Goal: Task Accomplishment & Management: Use online tool/utility

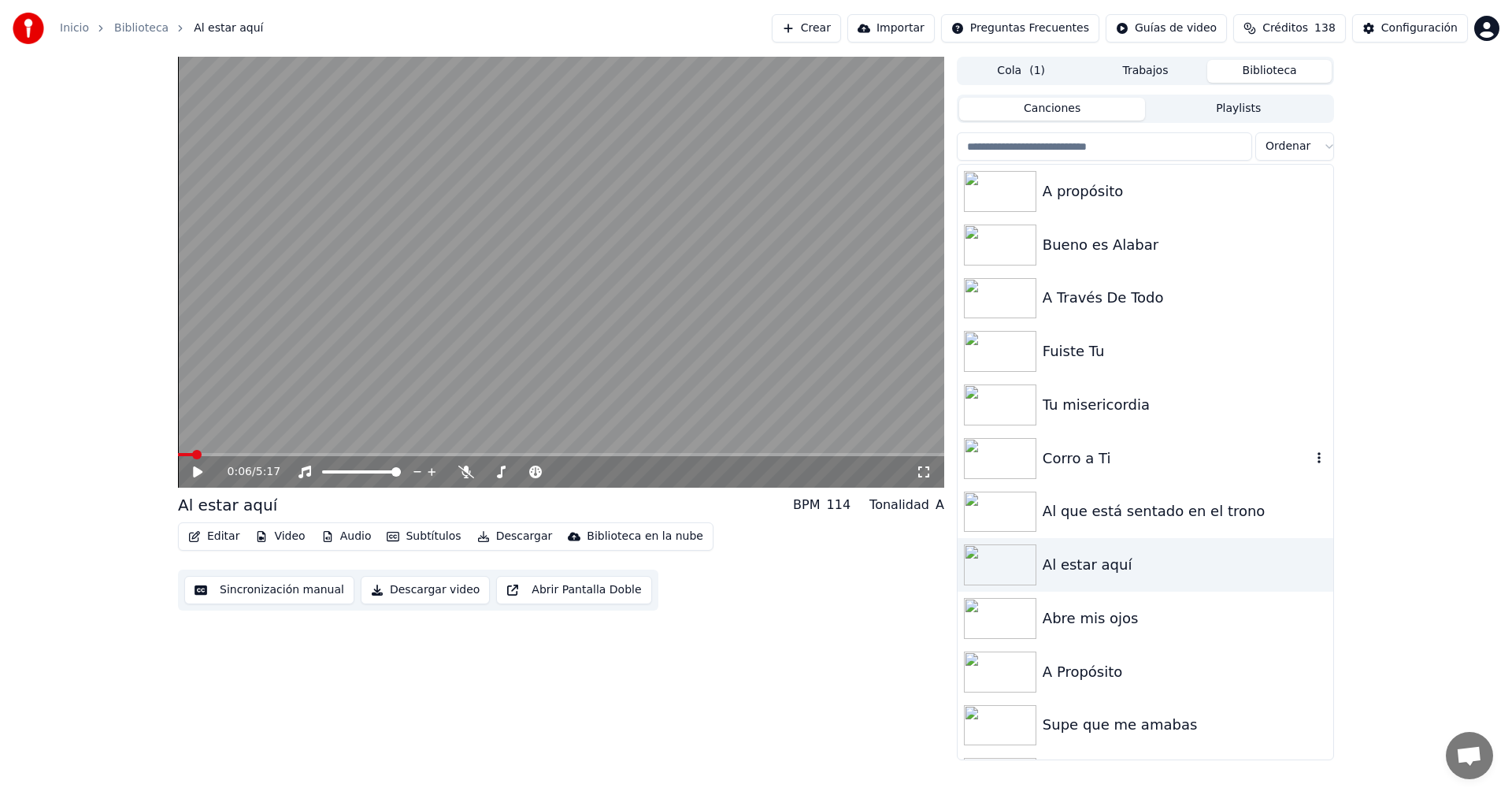
click at [1073, 465] on div "Corro a Ti" at bounding box center [1176, 458] width 269 height 22
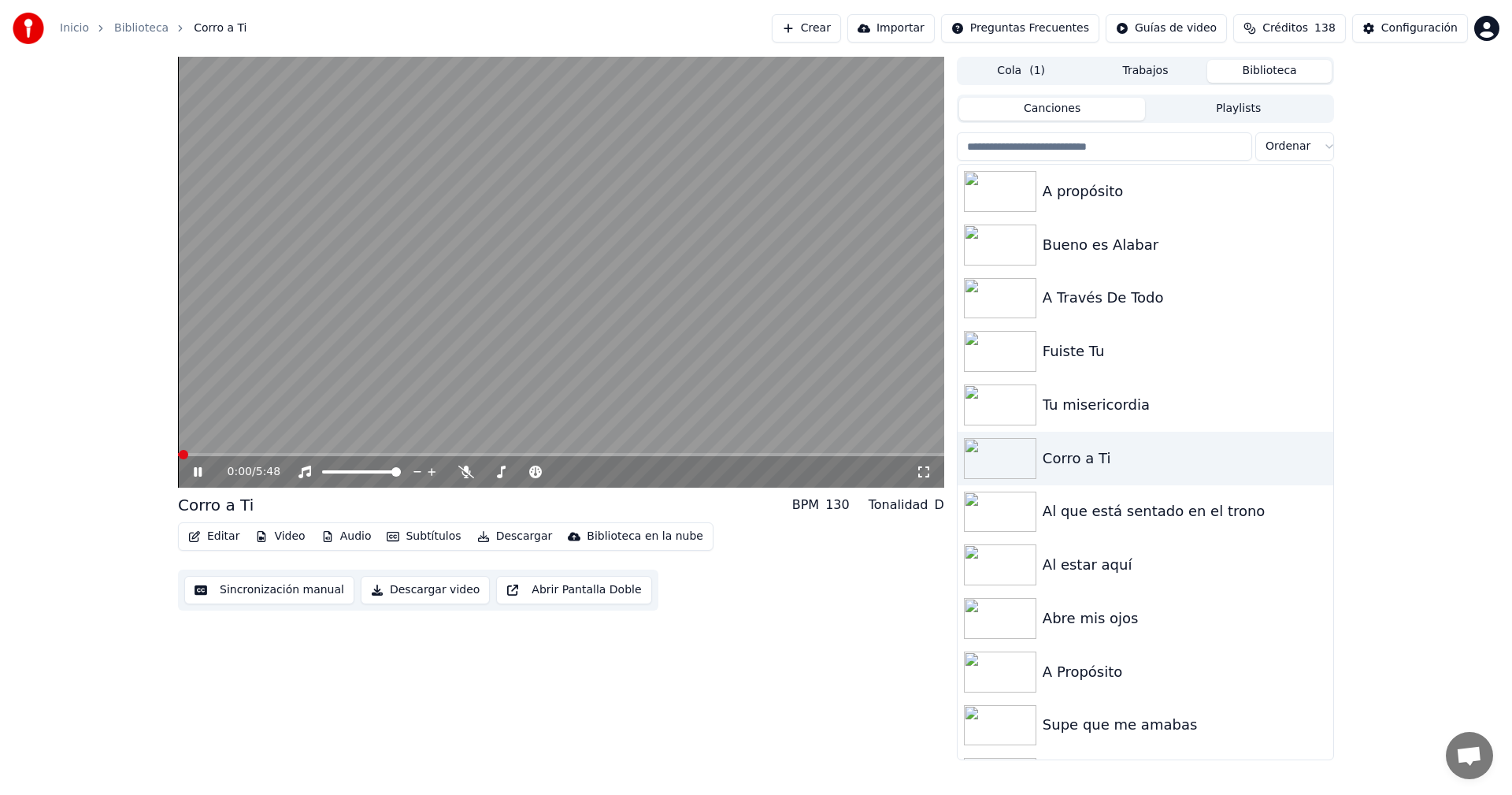
click at [195, 471] on icon at bounding box center [198, 472] width 8 height 10
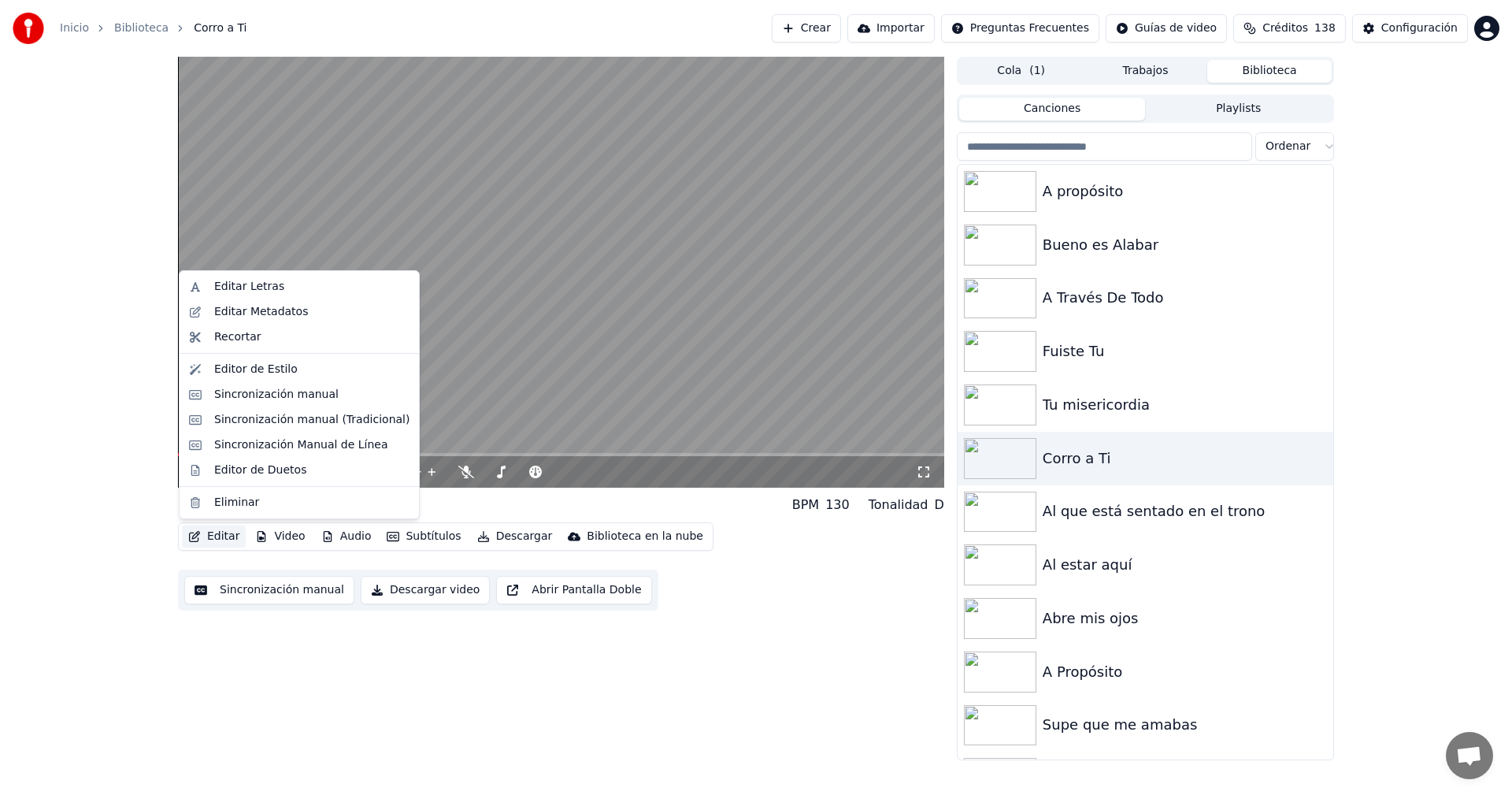
click at [198, 535] on icon "button" at bounding box center [194, 535] width 11 height 11
click at [225, 402] on div "Sincronización manual" at bounding box center [276, 394] width 125 height 16
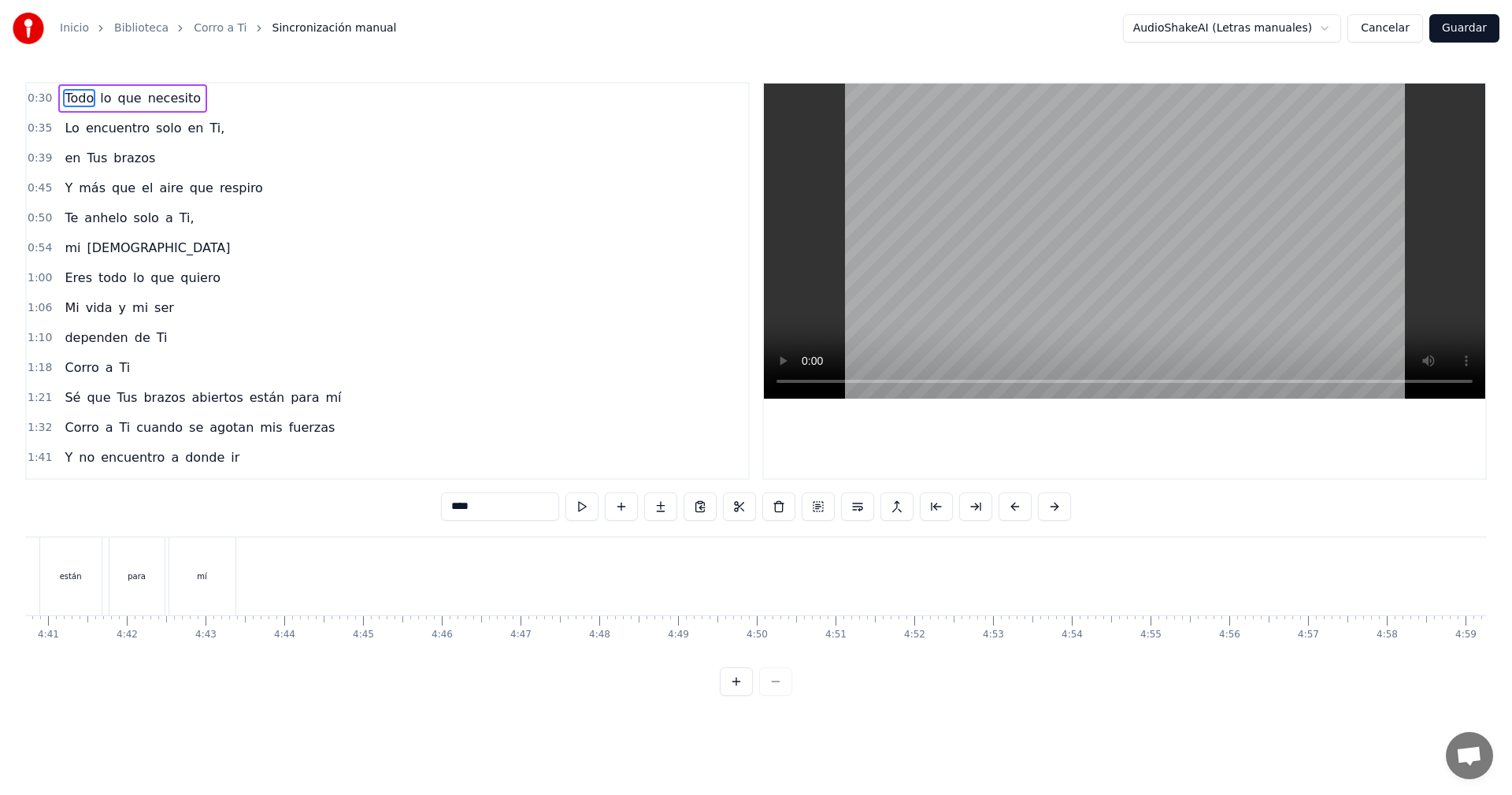
scroll to position [0, 22148]
click at [1476, 24] on button "Guardar" at bounding box center [1464, 28] width 70 height 28
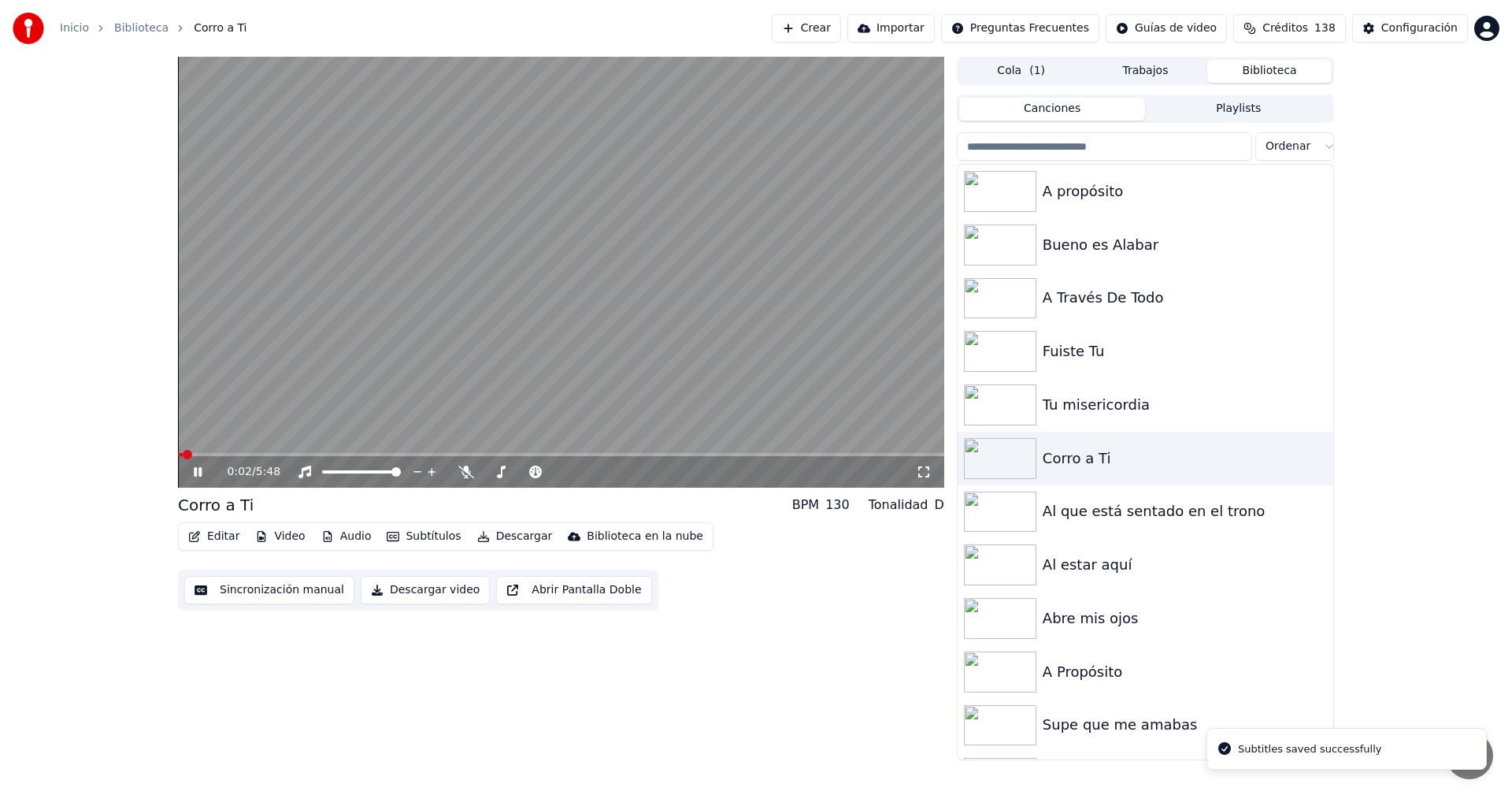
click at [204, 469] on icon at bounding box center [209, 471] width 37 height 13
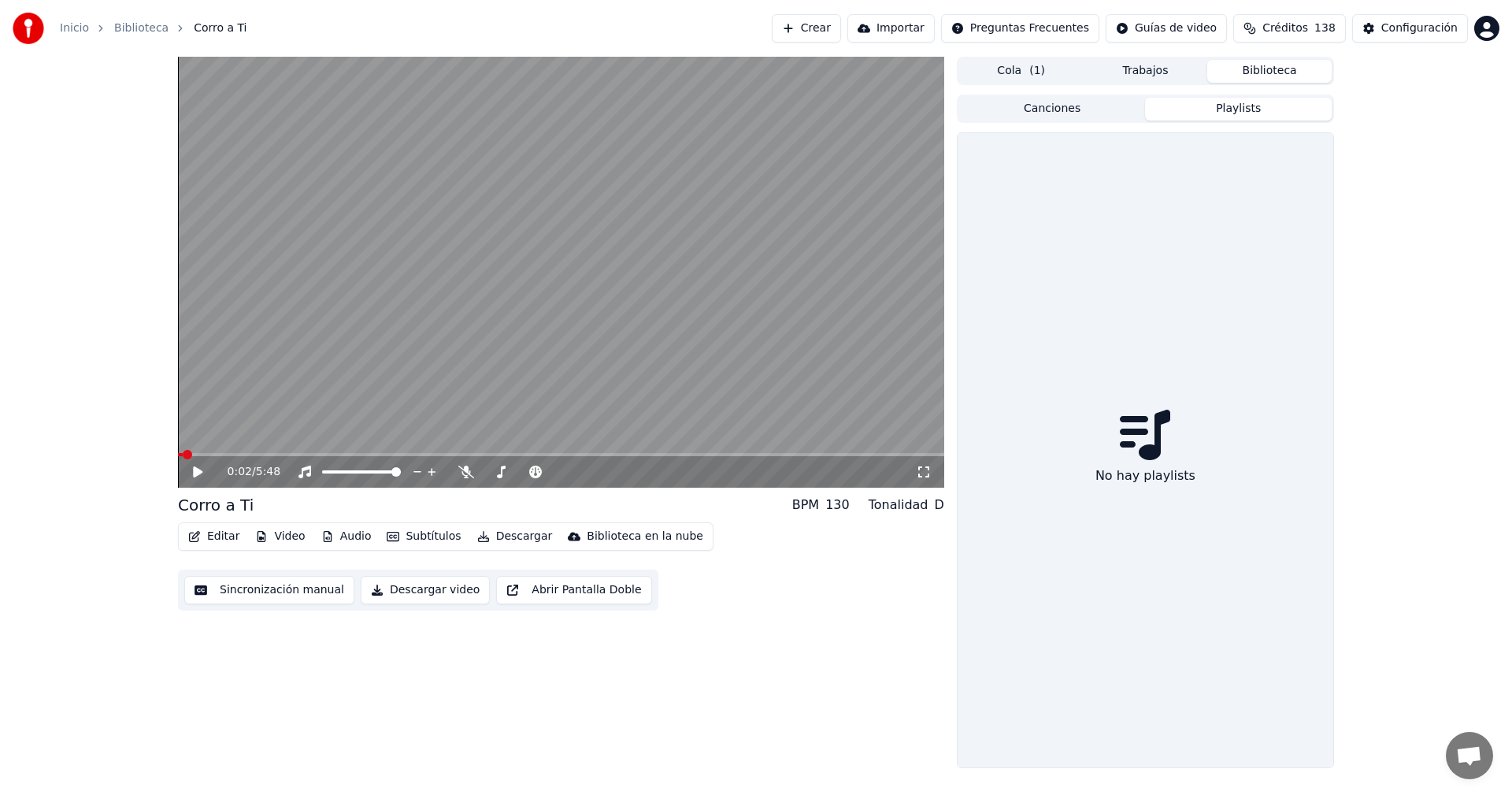
click at [1286, 105] on button "Playlists" at bounding box center [1239, 108] width 187 height 22
click at [1092, 108] on button "Canciones" at bounding box center [1053, 108] width 187 height 22
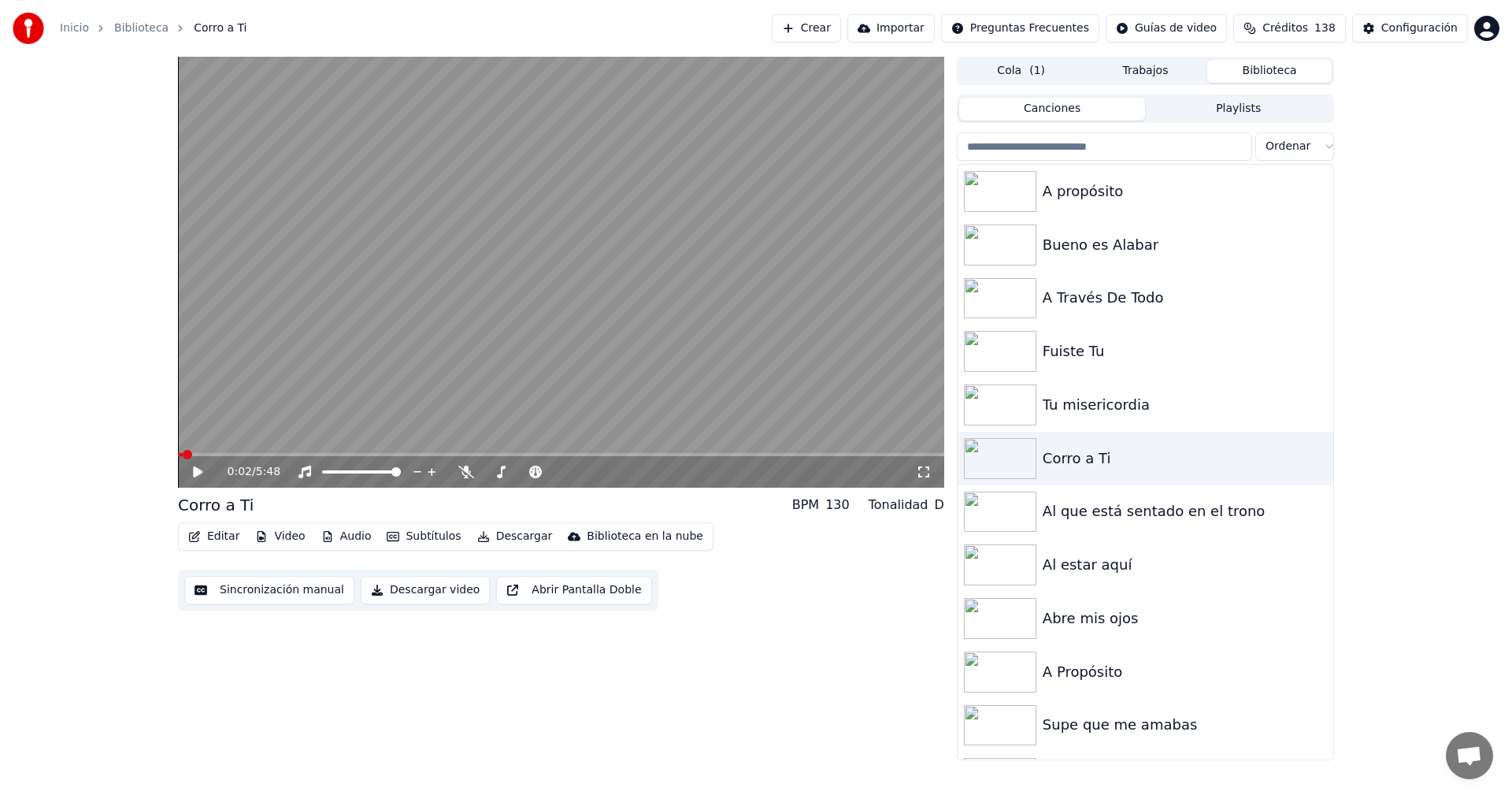
click at [1294, 30] on span "Créditos" at bounding box center [1284, 28] width 46 height 16
drag, startPoint x: 255, startPoint y: 692, endPoint x: 263, endPoint y: 693, distance: 8.1
click at [255, 693] on div "0:02 / 5:48 Corro a Ti BPM 130 Tonalidad D Editar Video Audio Subtítulos Descar…" at bounding box center [560, 408] width 766 height 704
click at [1140, 407] on div "Tu misericordia" at bounding box center [1176, 405] width 269 height 22
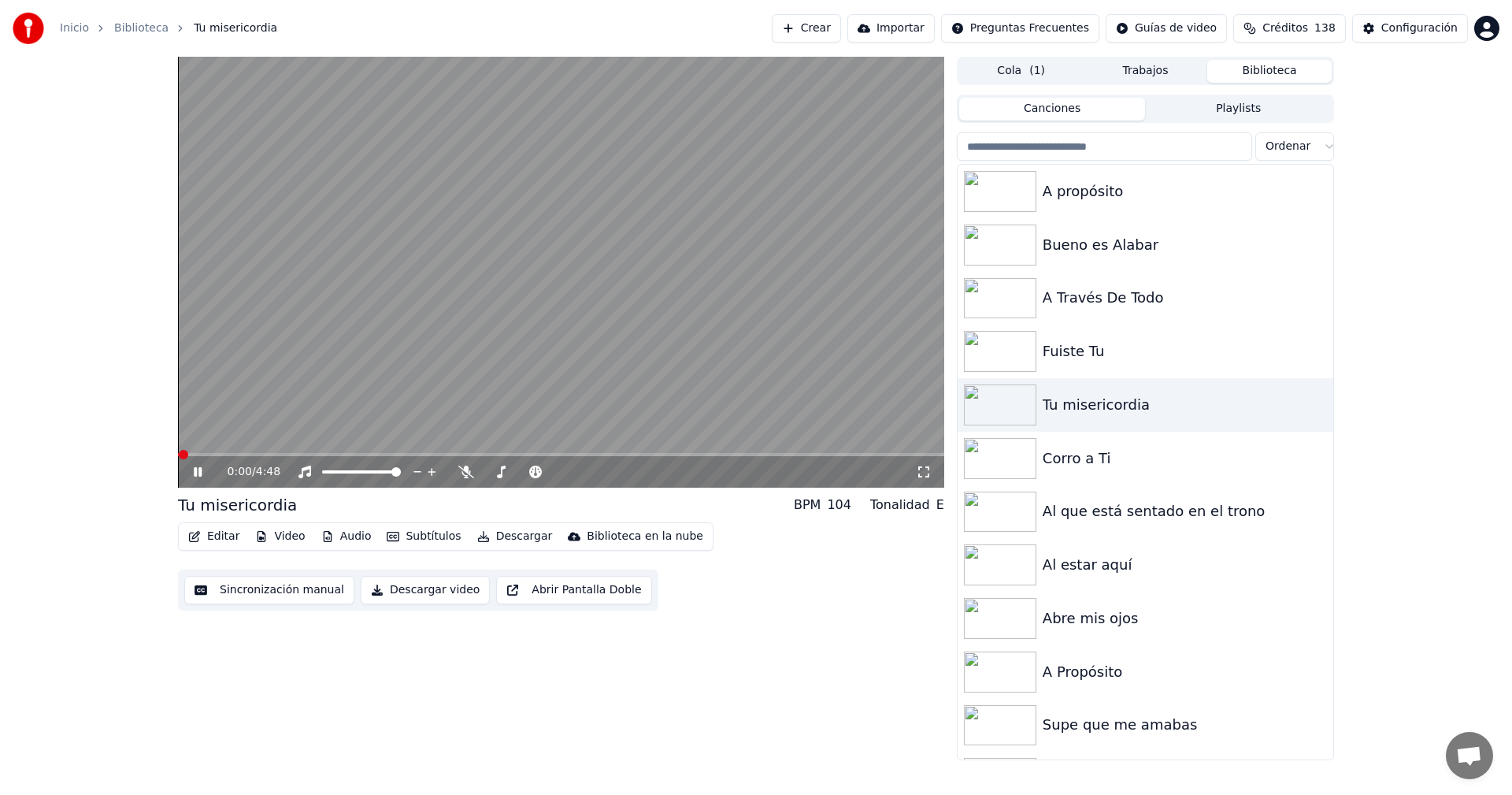
click at [196, 474] on icon at bounding box center [198, 472] width 8 height 10
click at [194, 538] on icon "button" at bounding box center [194, 535] width 11 height 11
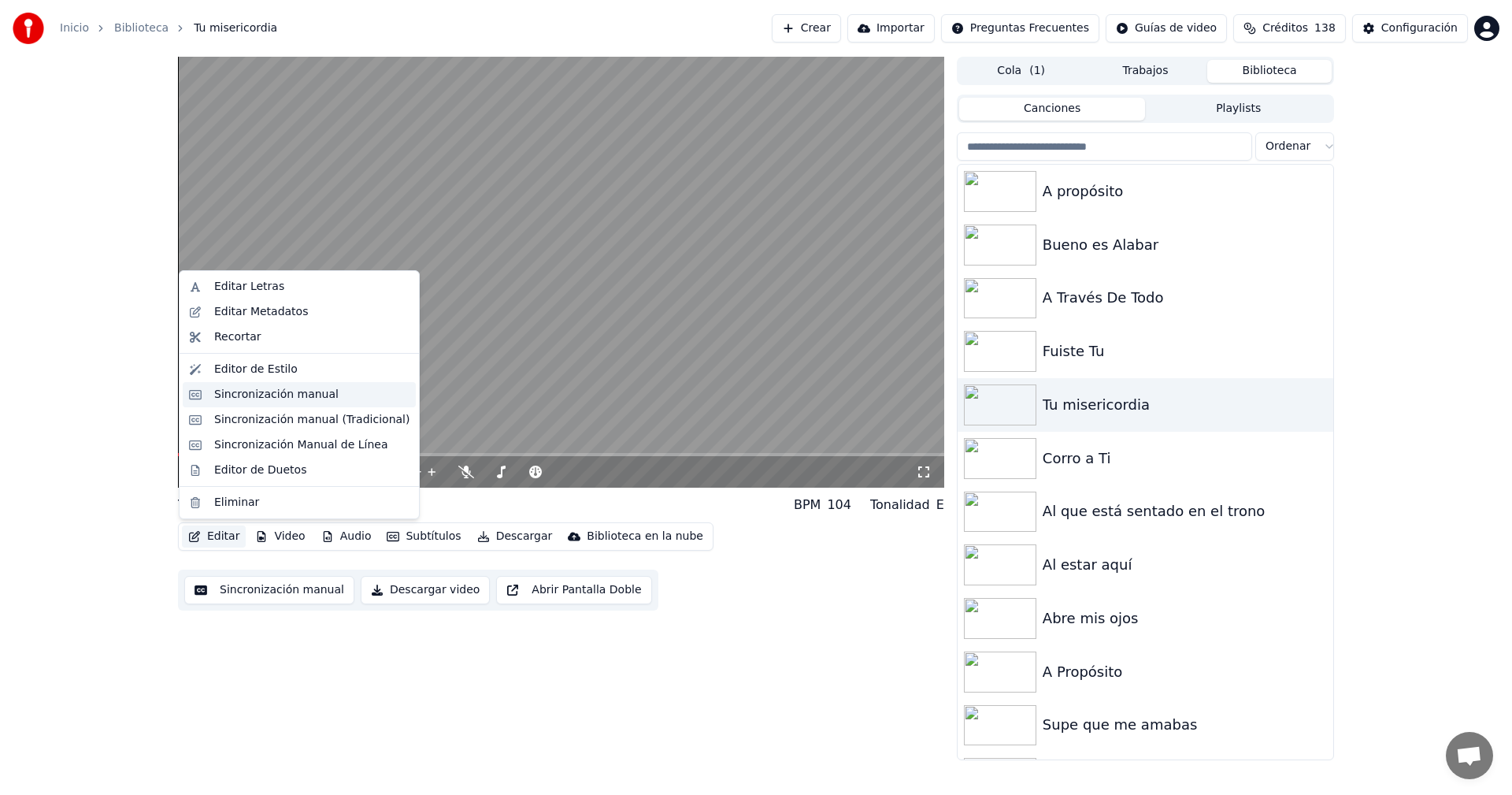
click at [203, 401] on div "Sincronización manual" at bounding box center [300, 395] width 234 height 25
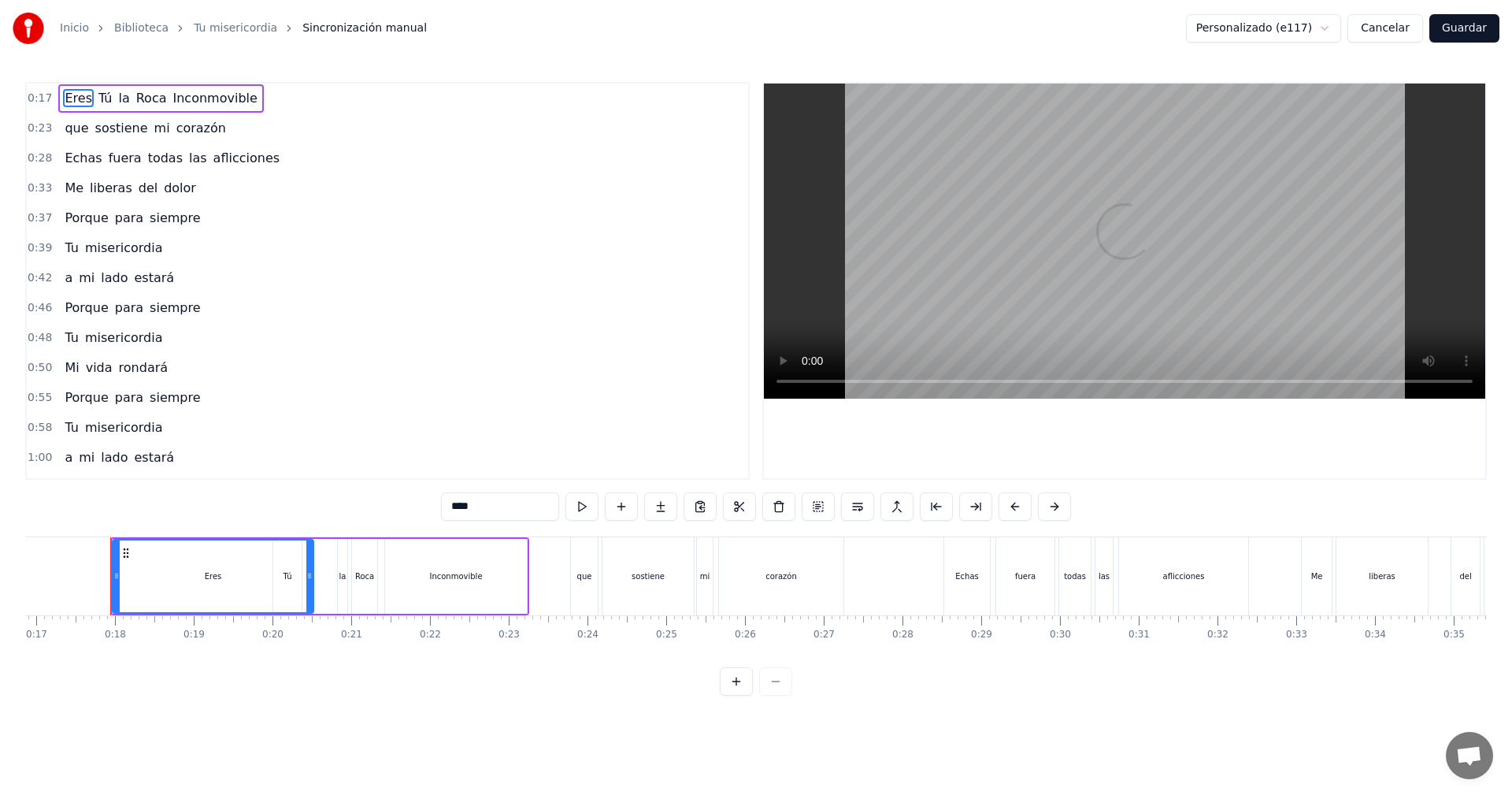
scroll to position [0, 1334]
